Goal: Check status: Check status

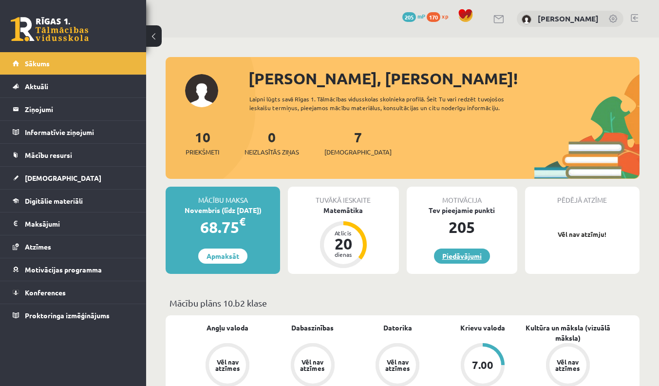
click at [462, 254] on link "Piedāvājumi" at bounding box center [462, 255] width 56 height 15
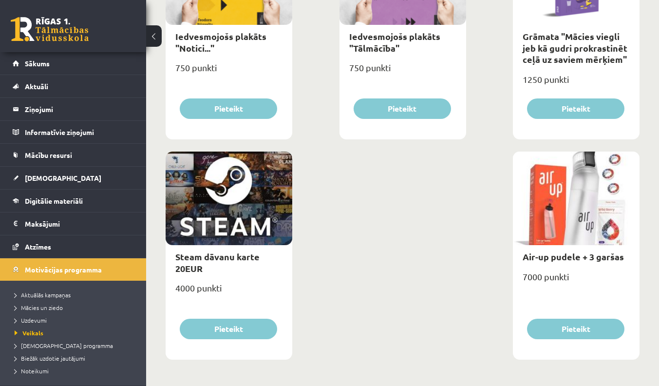
scroll to position [1549, 0]
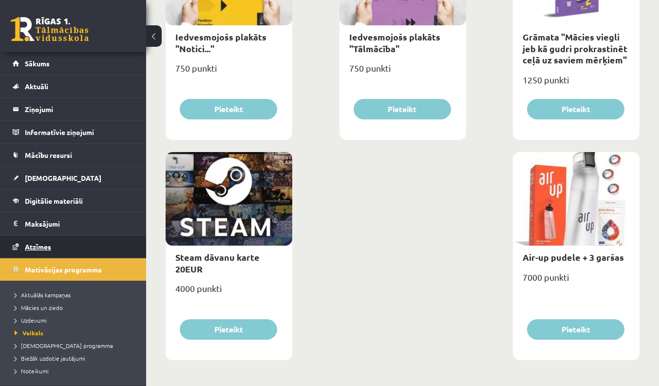
click at [48, 242] on span "Atzīmes" at bounding box center [38, 246] width 26 height 9
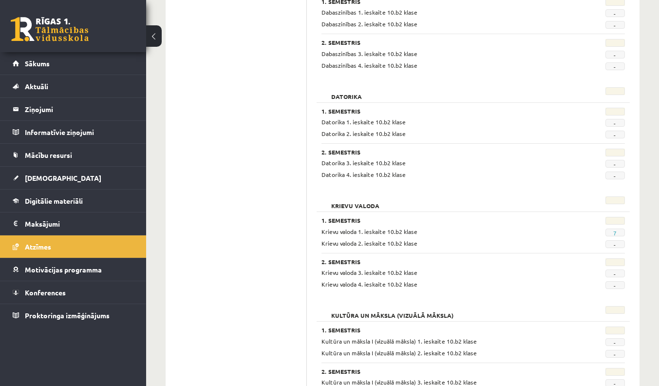
scroll to position [292, 0]
click at [40, 59] on link "Sākums" at bounding box center [73, 63] width 121 height 22
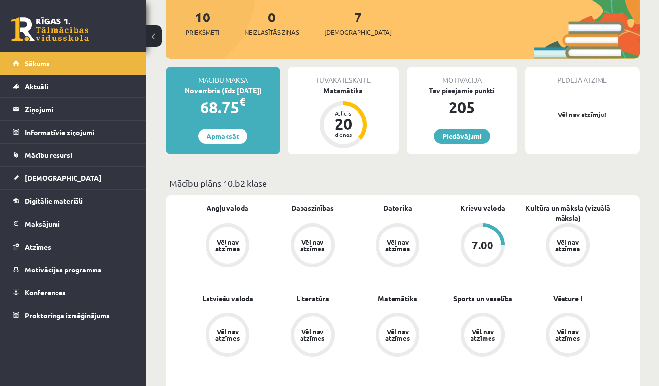
scroll to position [119, 0]
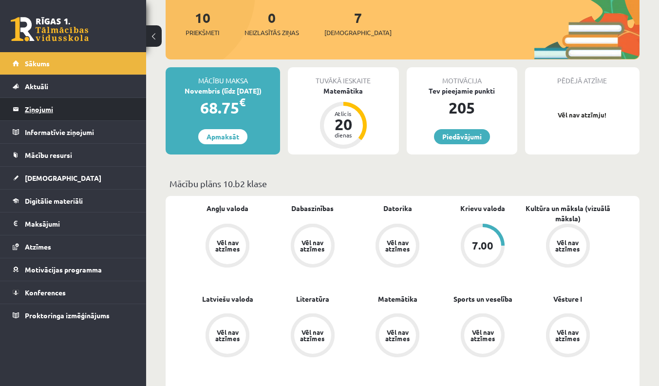
click at [99, 99] on legend "Ziņojumi 0" at bounding box center [79, 109] width 109 height 22
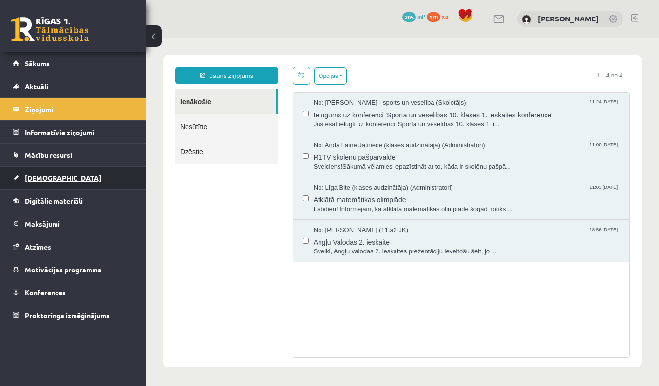
click at [68, 178] on link "[DEMOGRAPHIC_DATA]" at bounding box center [73, 178] width 121 height 22
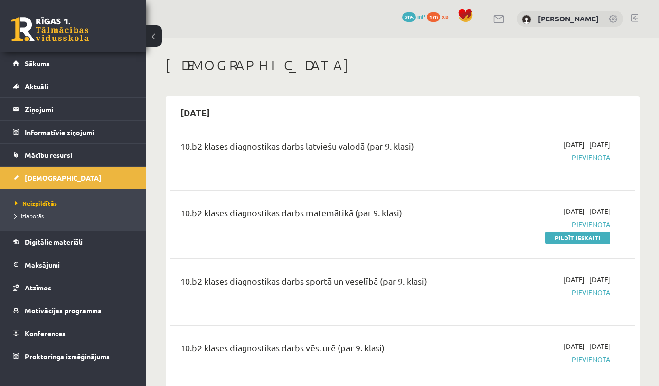
click at [36, 217] on span "Izlabotās" at bounding box center [29, 216] width 29 height 8
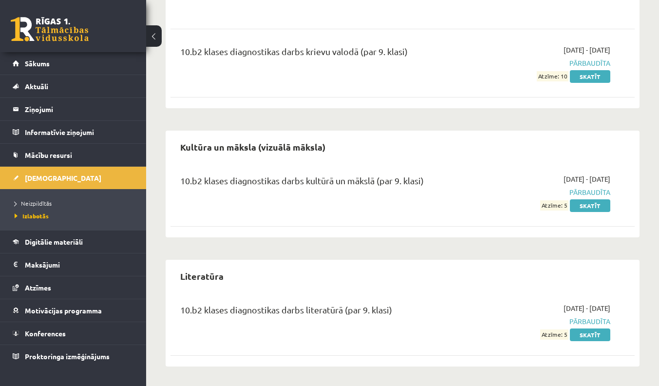
scroll to position [579, 0]
